Goal: Information Seeking & Learning: Check status

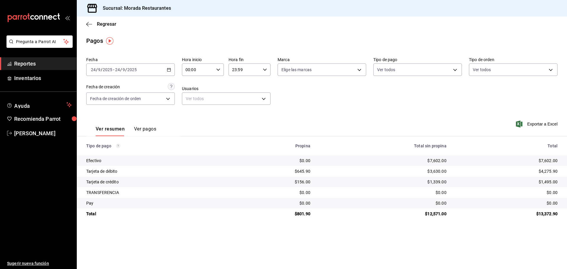
click at [49, 66] on span "Reportes" at bounding box center [43, 64] width 58 height 8
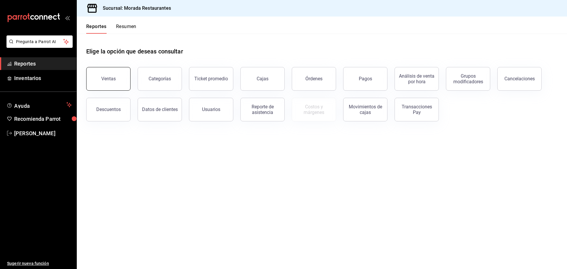
click at [118, 80] on button "Ventas" at bounding box center [108, 79] width 44 height 24
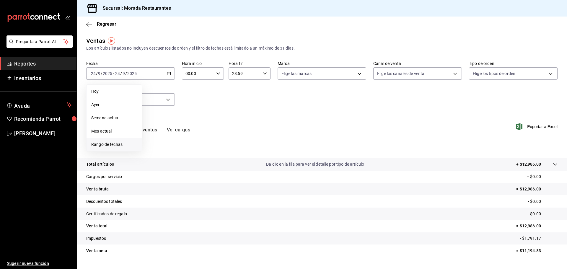
click at [116, 146] on span "Rango de fechas" at bounding box center [114, 144] width 46 height 6
drag, startPoint x: 151, startPoint y: 110, endPoint x: 157, endPoint y: 128, distance: 19.6
click at [151, 110] on button "1" at bounding box center [154, 112] width 10 height 11
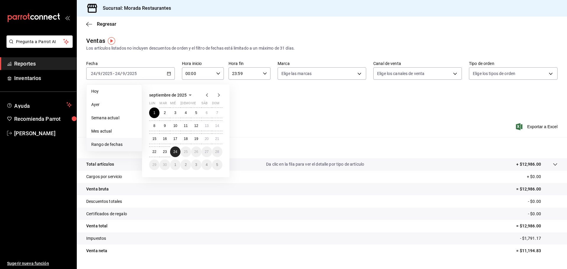
click at [175, 154] on abbr "24" at bounding box center [175, 152] width 4 height 4
